Goal: Information Seeking & Learning: Find specific fact

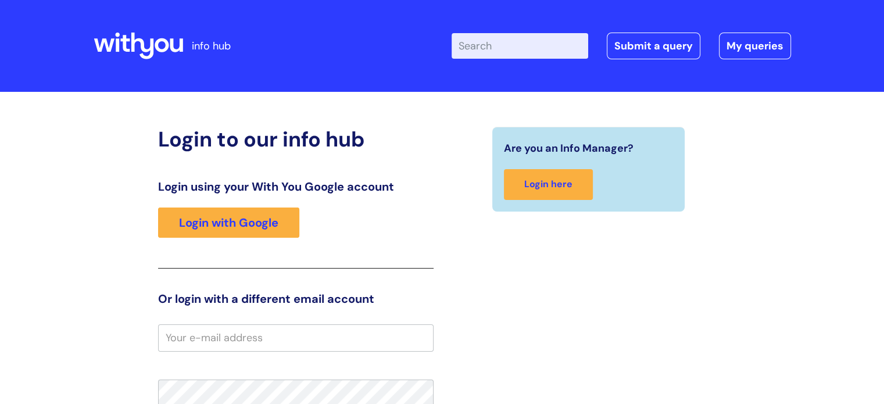
click at [497, 53] on input "Enter your search term here..." at bounding box center [519, 46] width 137 height 26
type input "values"
click button "Search" at bounding box center [0, 0] width 0 height 0
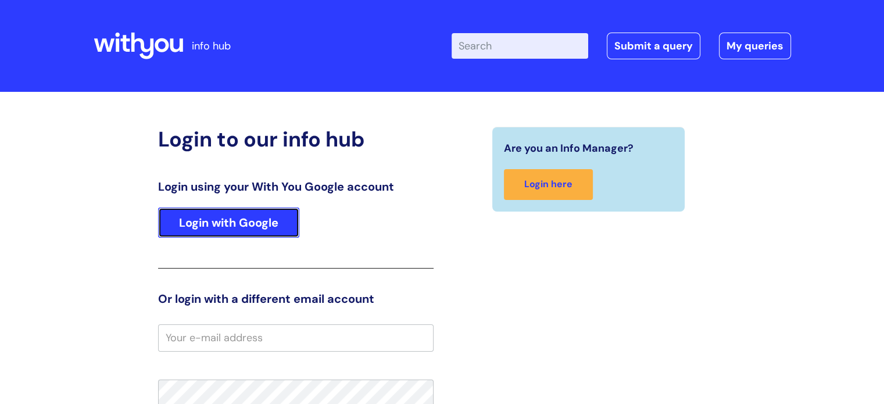
click at [231, 222] on link "Login with Google" at bounding box center [228, 222] width 141 height 30
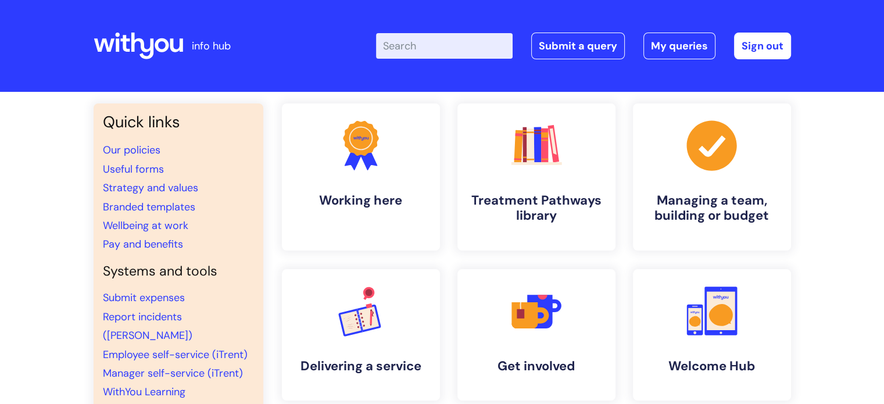
click at [476, 48] on input "Enter your search term here..." at bounding box center [444, 46] width 137 height 26
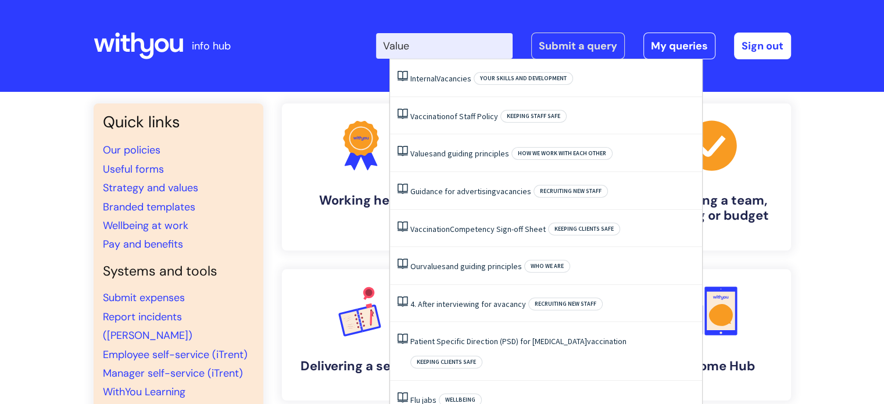
type input "Values"
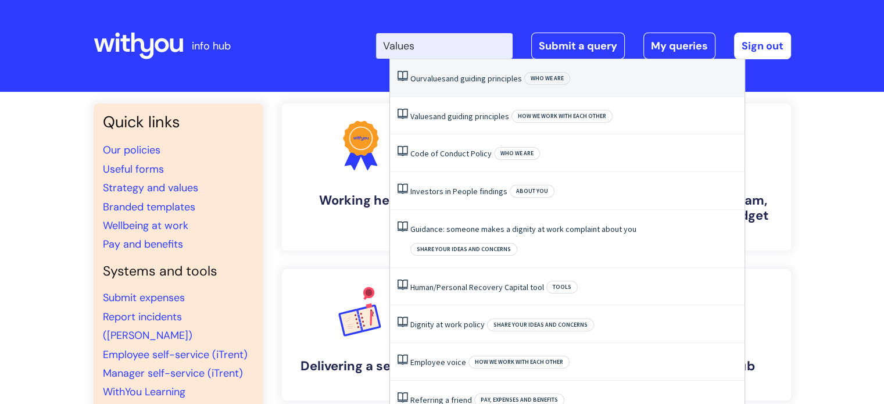
click at [486, 78] on link "Our values and guiding principles" at bounding box center [466, 78] width 112 height 10
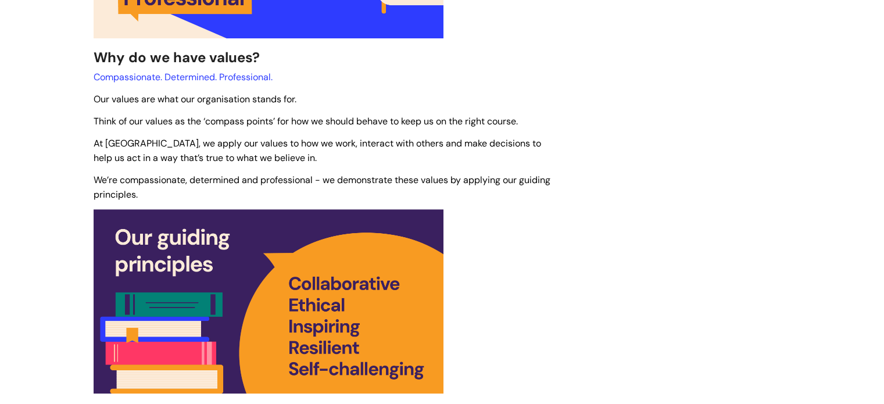
scroll to position [523, 0]
